Goal: Task Accomplishment & Management: Complete application form

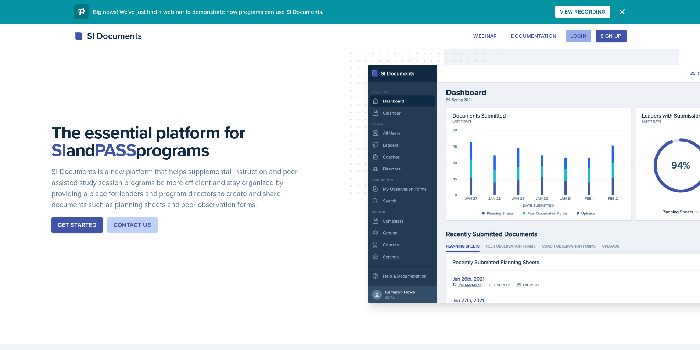
click at [577, 33] on div "Login" at bounding box center [578, 36] width 16 height 6
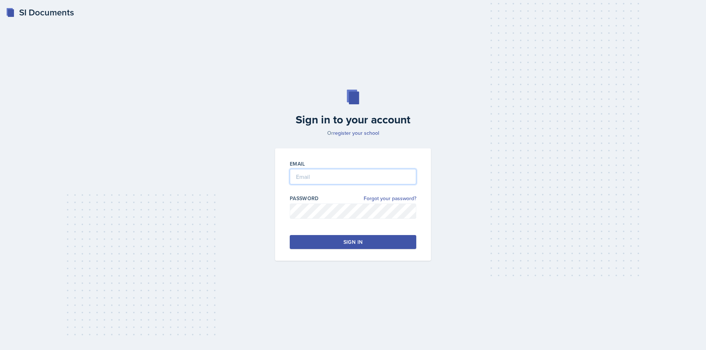
type input "[EMAIL_ADDRESS][DOMAIN_NAME]"
click at [340, 241] on button "Sign in" at bounding box center [353, 242] width 126 height 14
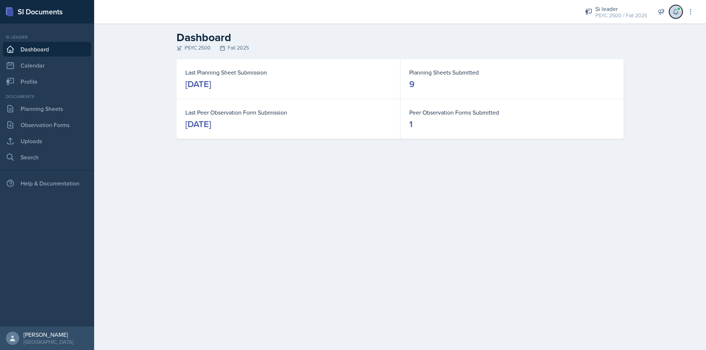
click at [680, 11] on button at bounding box center [675, 11] width 13 height 13
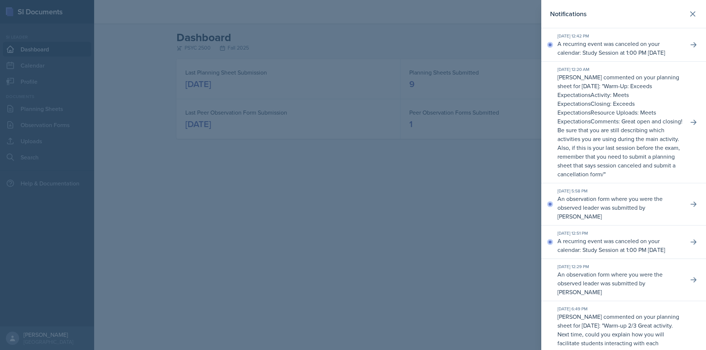
click at [71, 49] on div at bounding box center [353, 175] width 706 height 350
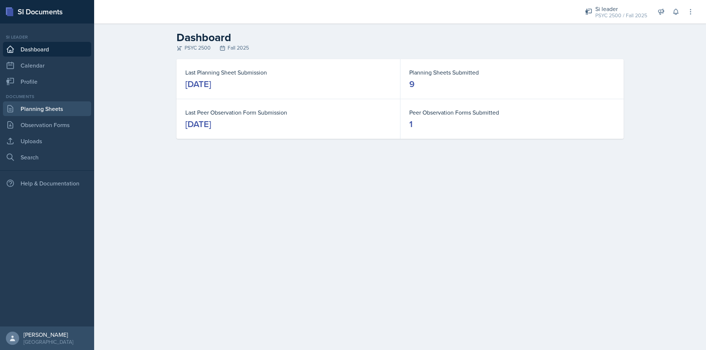
click at [48, 111] on link "Planning Sheets" at bounding box center [47, 108] width 88 height 15
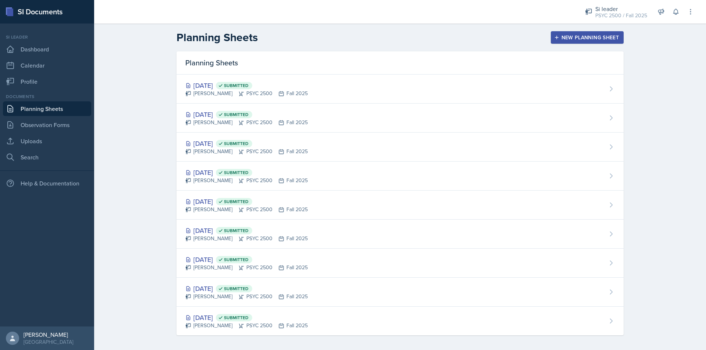
click at [556, 37] on div "New Planning Sheet" at bounding box center [586, 38] width 63 height 6
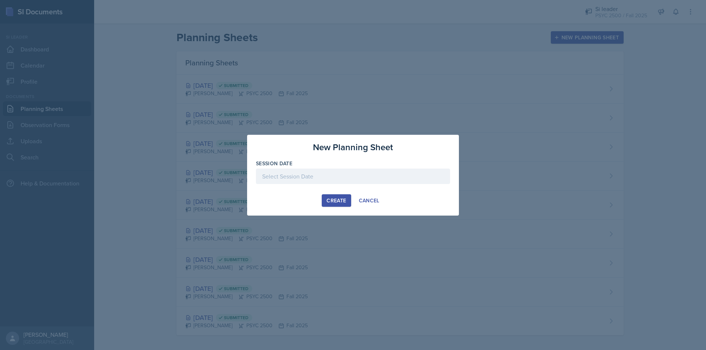
click at [302, 176] on div at bounding box center [353, 176] width 194 height 15
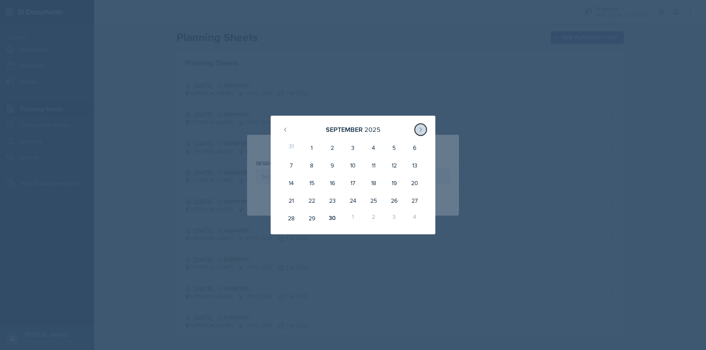
click at [423, 126] on button at bounding box center [421, 130] width 12 height 12
click at [394, 146] on div "3" at bounding box center [394, 148] width 21 height 18
type input "[DATE]"
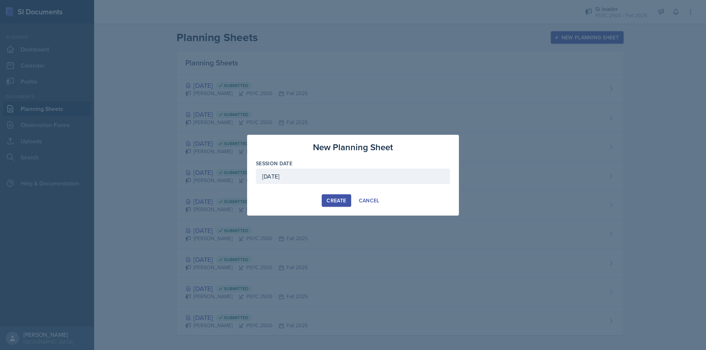
click at [335, 198] on div "Create" at bounding box center [335, 201] width 19 height 6
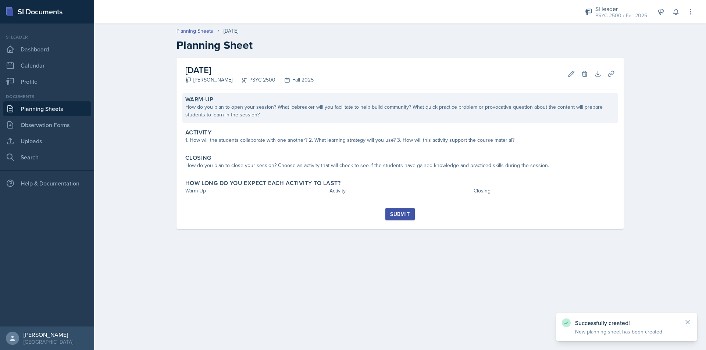
click at [220, 114] on div "How do you plan to open your session? What icebreaker will you facilitate to he…" at bounding box center [399, 110] width 429 height 15
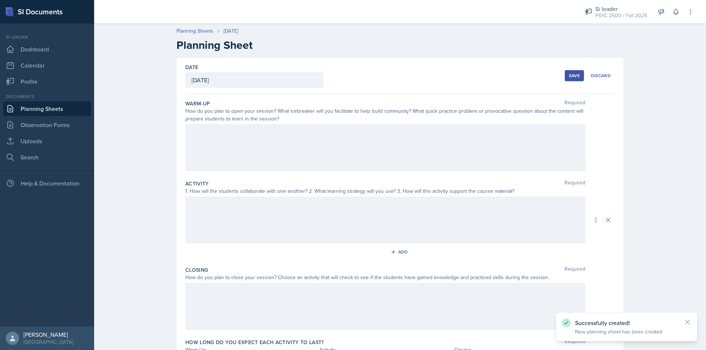
click at [240, 77] on div "[DATE]" at bounding box center [254, 79] width 138 height 15
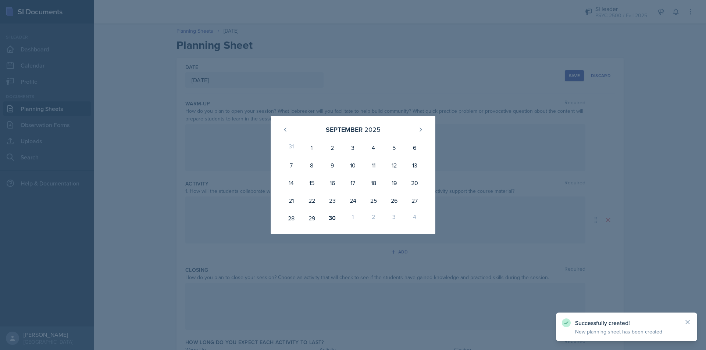
click at [291, 77] on div at bounding box center [353, 175] width 706 height 350
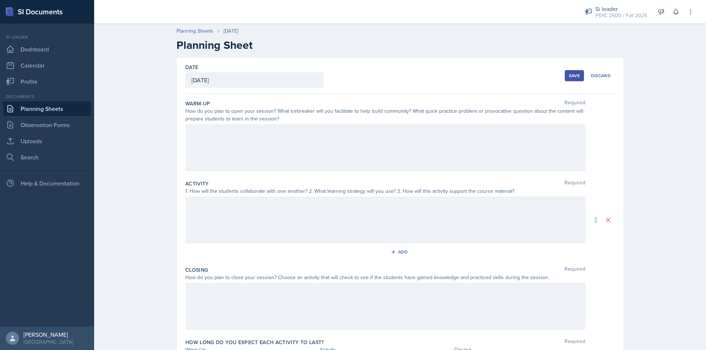
click at [226, 128] on div at bounding box center [385, 147] width 400 height 47
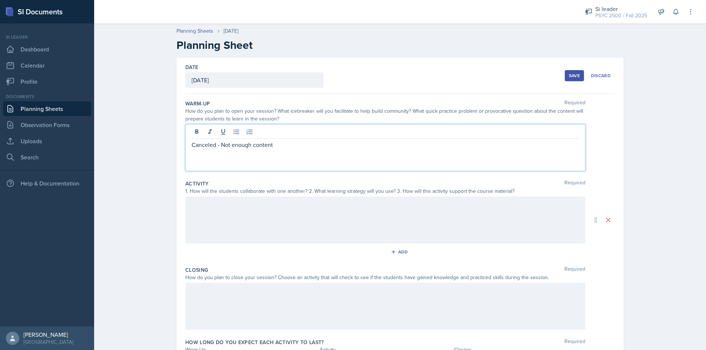
click at [223, 144] on p "Canceled - Not enough content" at bounding box center [384, 144] width 387 height 9
drag, startPoint x: 270, startPoint y: 143, endPoint x: 224, endPoint y: 145, distance: 45.6
click at [224, 145] on p "Canceled - not enough content" at bounding box center [384, 144] width 387 height 9
click at [224, 145] on p "Canceled - no new material" at bounding box center [384, 144] width 387 height 9
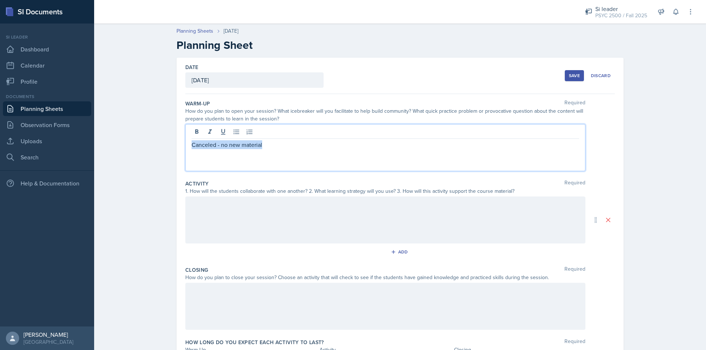
click at [224, 145] on p "Canceled - no new material" at bounding box center [384, 144] width 387 height 9
copy p "Canceled - no new material"
click at [216, 215] on div at bounding box center [385, 220] width 400 height 47
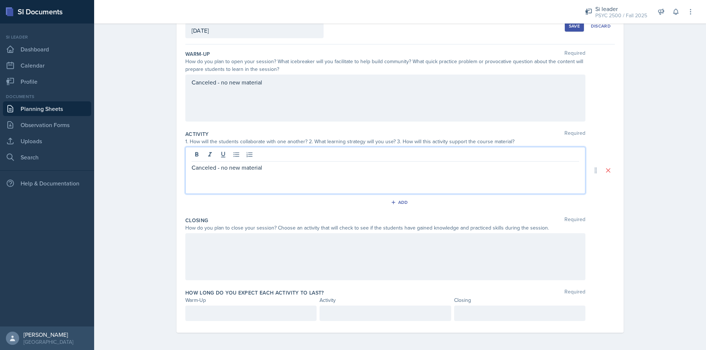
scroll to position [50, 0]
click at [225, 248] on div at bounding box center [385, 256] width 400 height 47
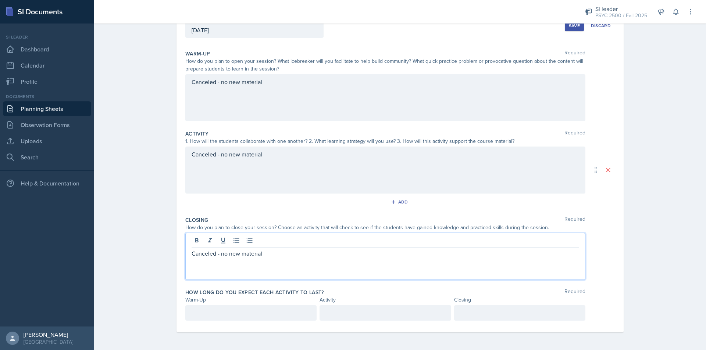
click at [420, 285] on div "Closing Required How do you plan to close your session? Choose an activity that…" at bounding box center [399, 250] width 429 height 72
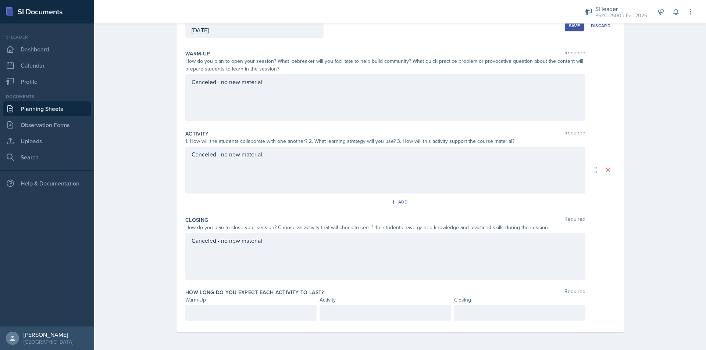
click at [220, 316] on div at bounding box center [250, 312] width 131 height 15
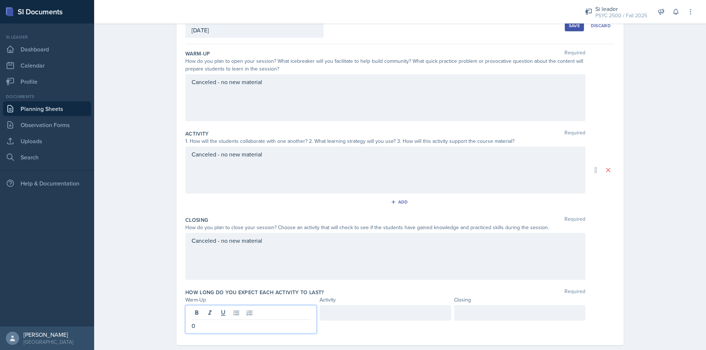
click at [344, 312] on div at bounding box center [384, 312] width 131 height 15
click at [511, 312] on div at bounding box center [519, 312] width 131 height 15
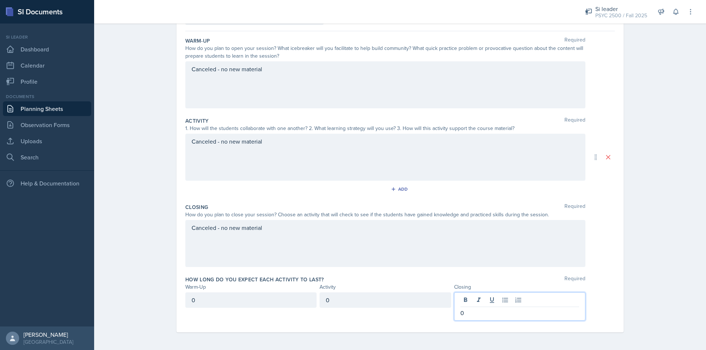
scroll to position [0, 0]
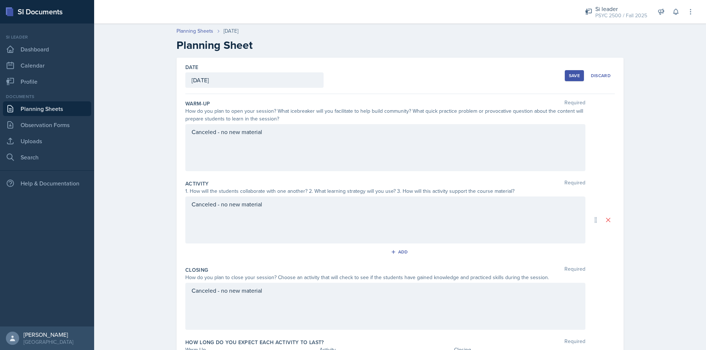
click at [570, 78] on div "Save" at bounding box center [573, 76] width 11 height 6
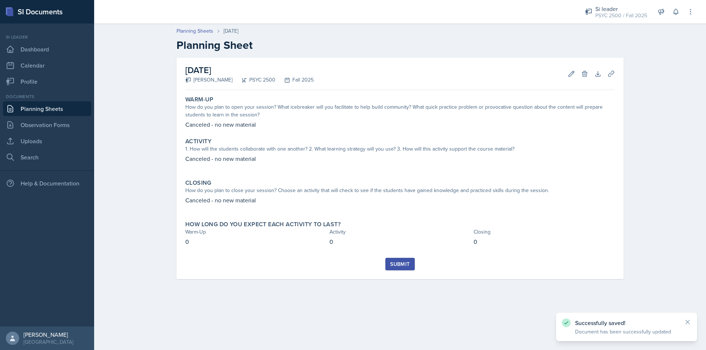
click at [409, 266] on div "Submit" at bounding box center [399, 264] width 19 height 6
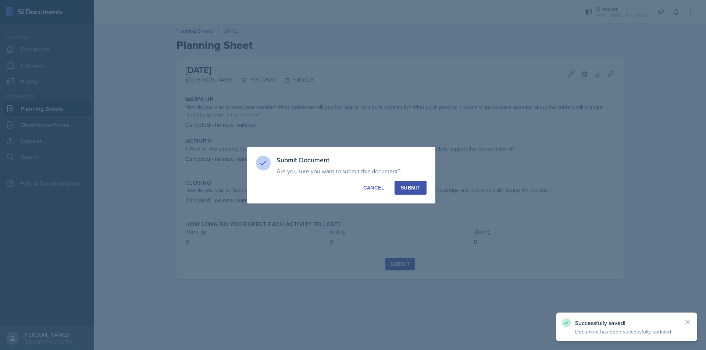
click at [409, 187] on div "Submit" at bounding box center [410, 187] width 19 height 7
